Goal: Check status: Check status

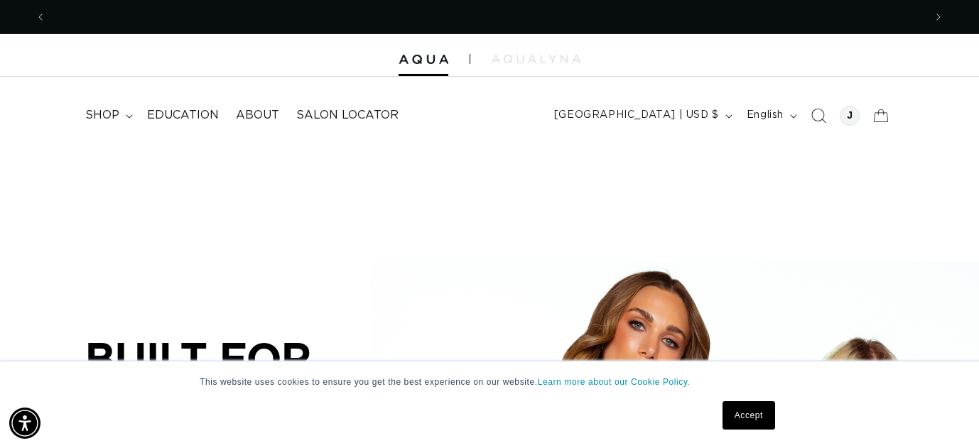
scroll to position [0, 878]
click at [845, 115] on div at bounding box center [850, 116] width 20 height 20
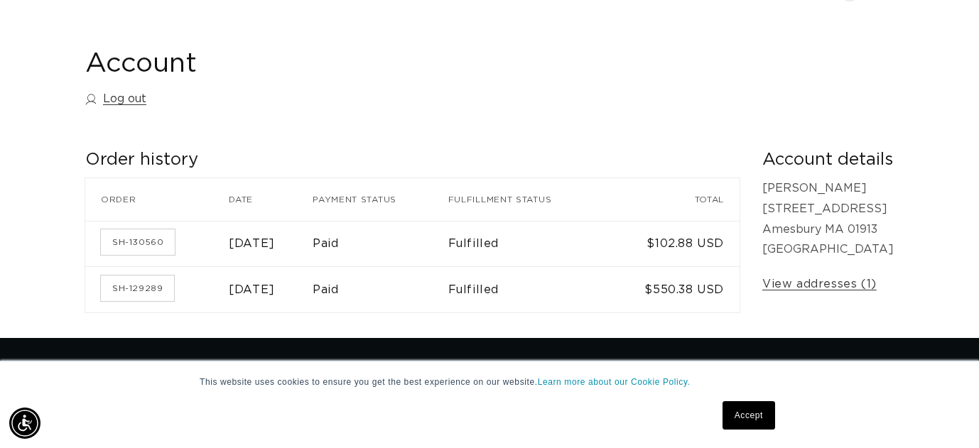
scroll to position [0, 1756]
click at [142, 240] on link "SH-130560" at bounding box center [138, 242] width 74 height 26
